Goal: Transaction & Acquisition: Purchase product/service

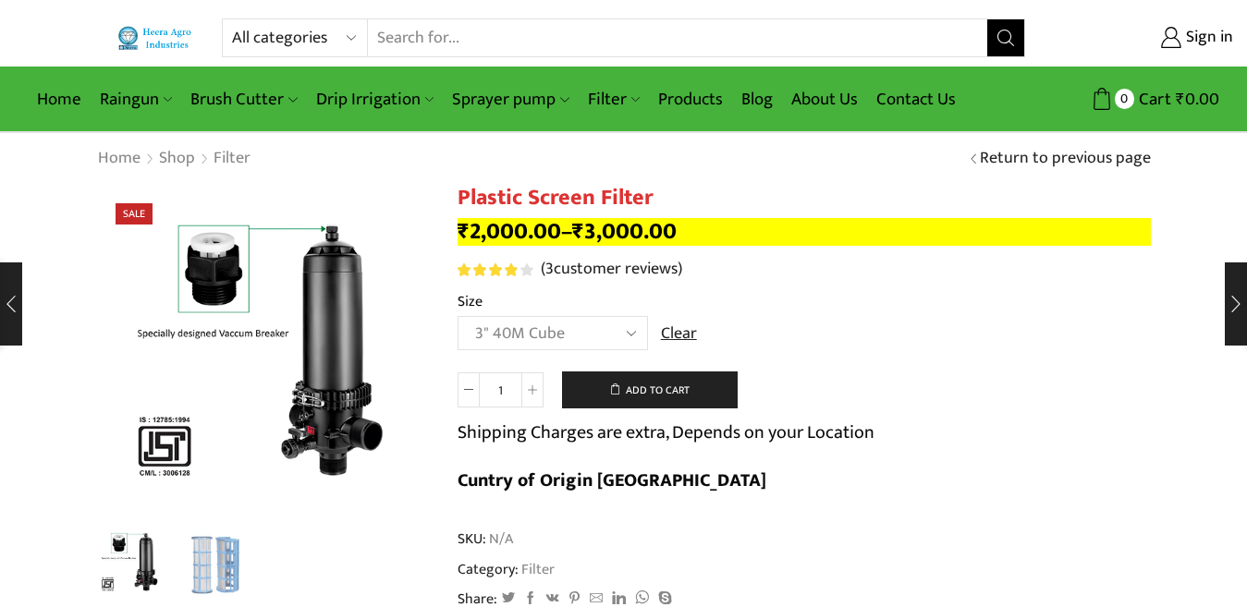
select select "3" 40M Cube"
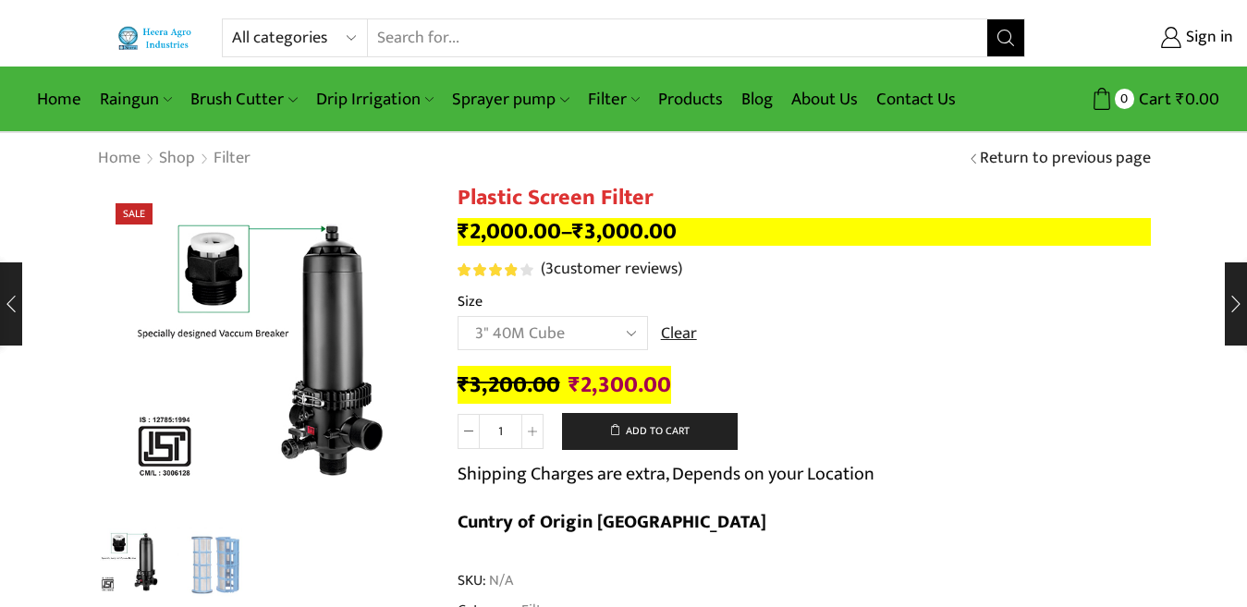
click at [254, 39] on select "All categories Accessories Air Release Valve Brush Cutter Domestic Use Drip Irr…" at bounding box center [300, 37] width 136 height 37
select select "filter"
click at [232, 19] on select "All categories Accessories Air Release Valve Brush Cutter Domestic Use Drip Irr…" at bounding box center [300, 37] width 136 height 37
click at [1010, 45] on icon "Search button" at bounding box center [1006, 38] width 17 height 17
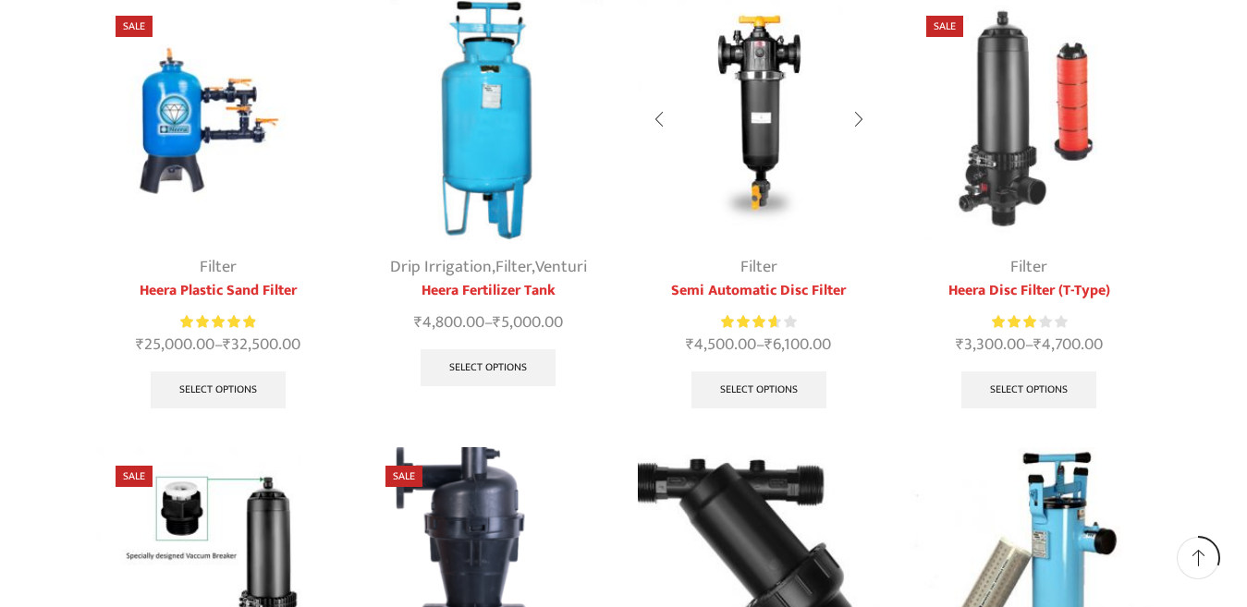
scroll to position [462, 0]
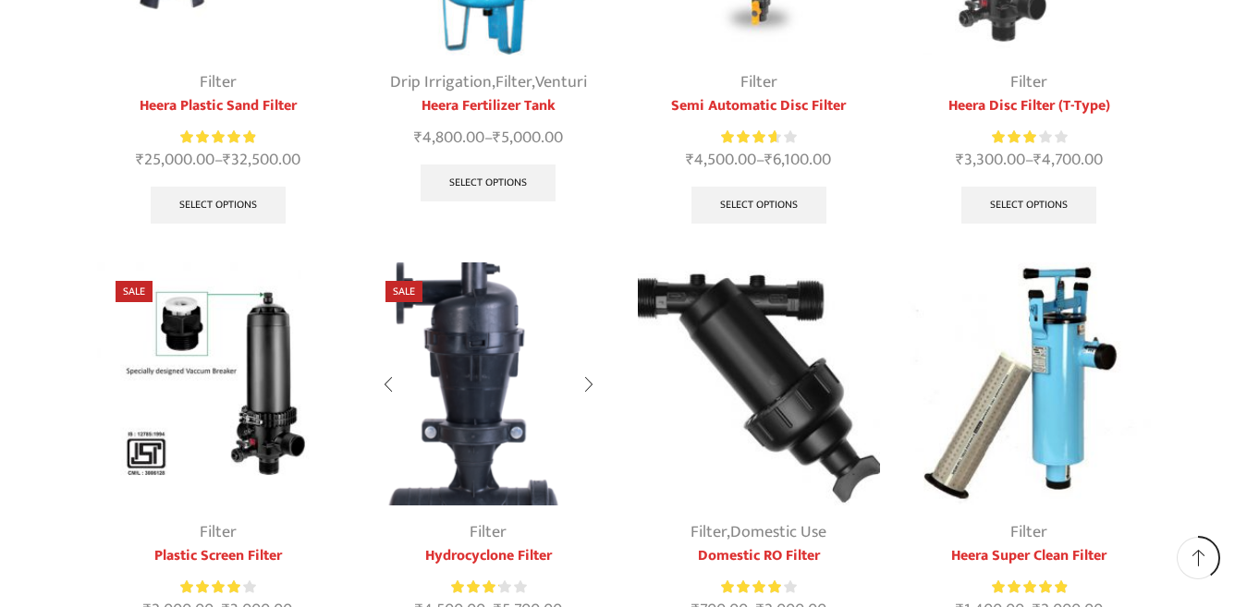
click at [485, 402] on img at bounding box center [488, 384] width 243 height 243
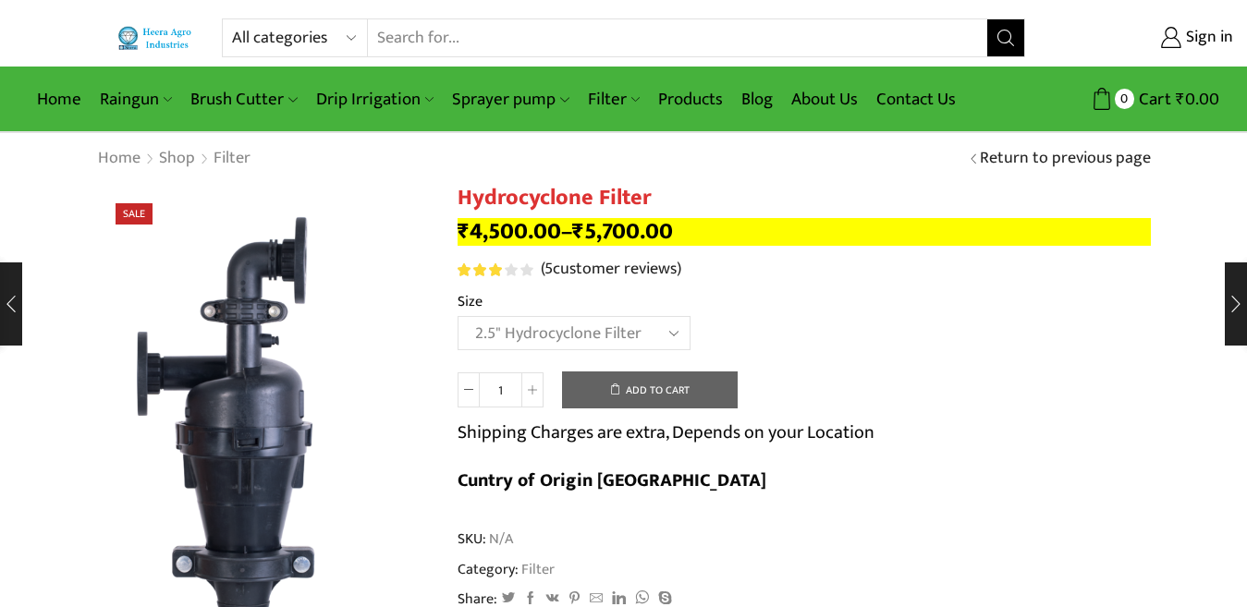
click at [458, 316] on select "Choose an option 2" Hydrocyclone Filter 2.5" Hydrocyclone Filter 3" Hydrocyclon…" at bounding box center [574, 333] width 233 height 34
select select "2.5" Hydrocyclone Filter"
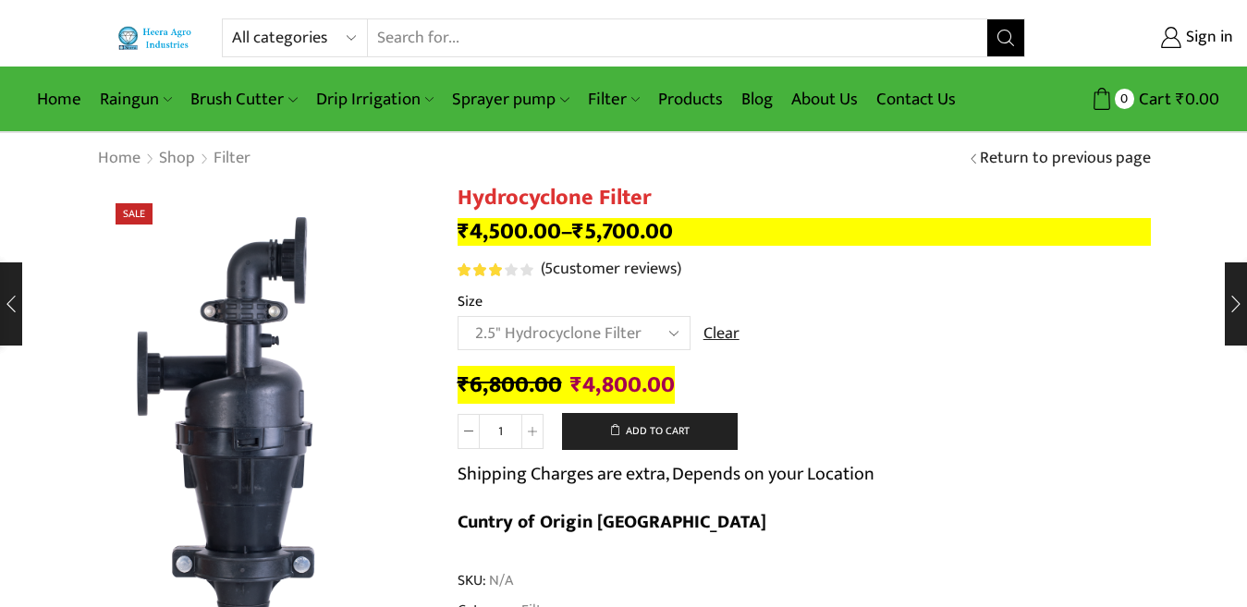
click at [270, 30] on select "All categories Accessories Air Release Valve Brush Cutter Domestic Use Drip Irr…" at bounding box center [300, 37] width 136 height 37
select select "air-release-valve"
click at [232, 19] on select "All categories Accessories Air Release Valve Brush Cutter Domestic Use Drip Irr…" at bounding box center [300, 37] width 136 height 37
click at [1008, 35] on icon "Search button" at bounding box center [1006, 38] width 17 height 17
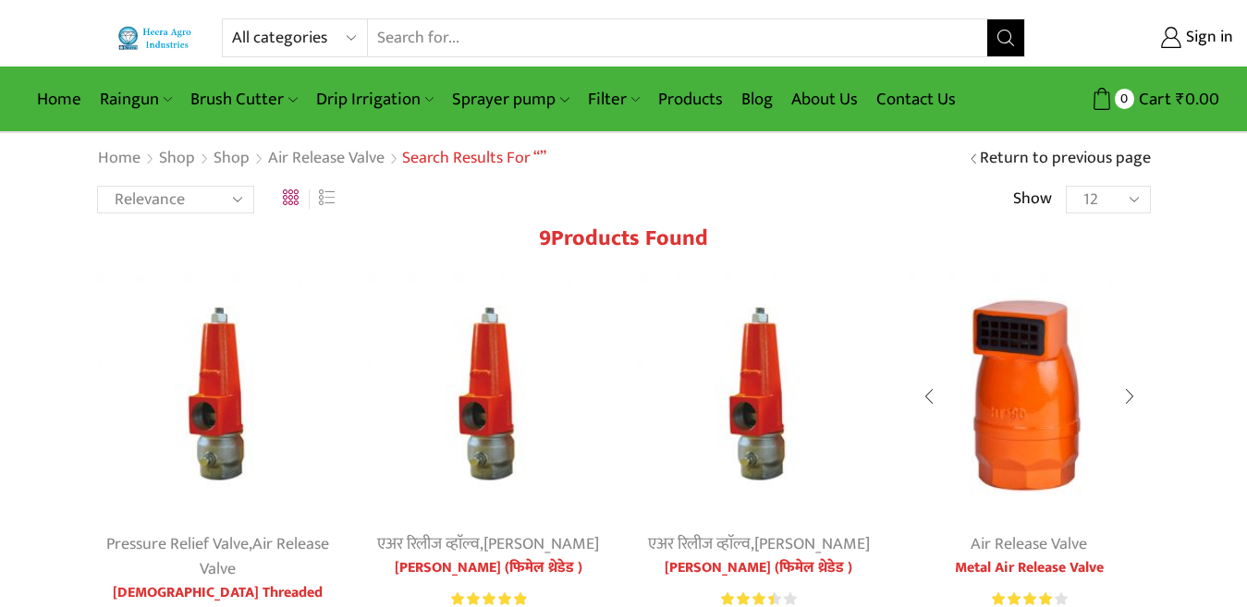
click at [1033, 451] on img at bounding box center [1029, 396] width 243 height 243
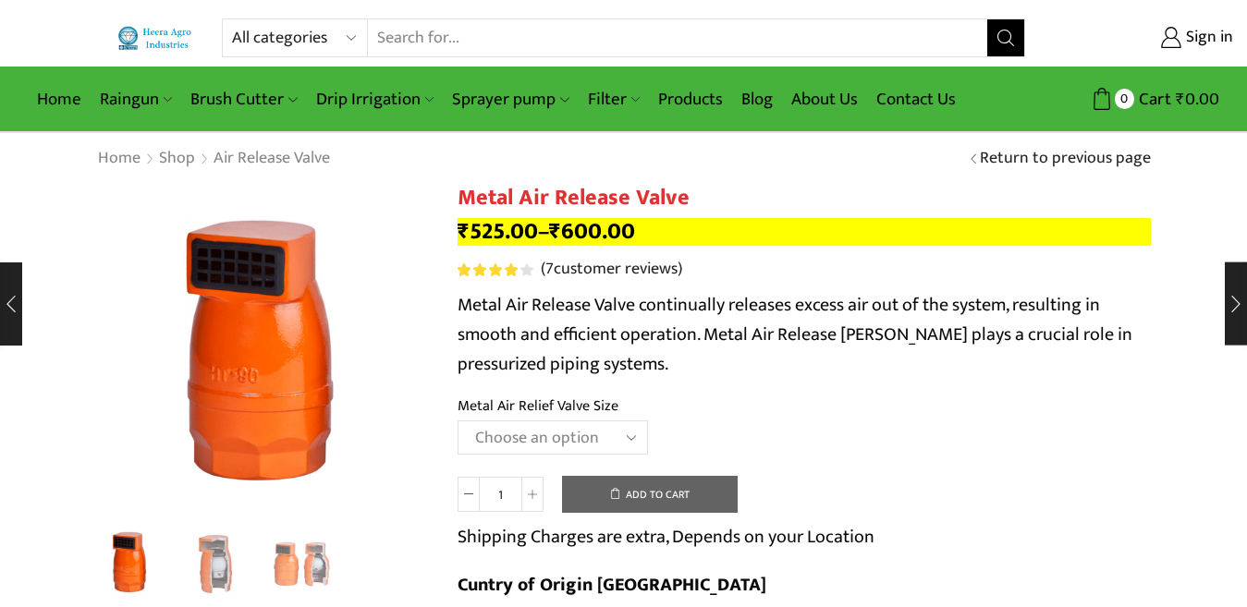
click at [535, 433] on select "Choose an option HT-88P 1" HT-89 1.5"" at bounding box center [553, 438] width 190 height 34
click at [458, 421] on select "Choose an option HT-88P 1" HT-89 1.5"" at bounding box center [553, 438] width 190 height 34
select select "ht-88p-1"
